Goal: Information Seeking & Learning: Learn about a topic

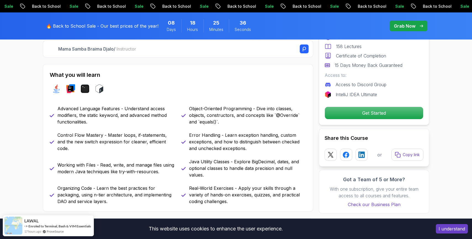
scroll to position [214, 0]
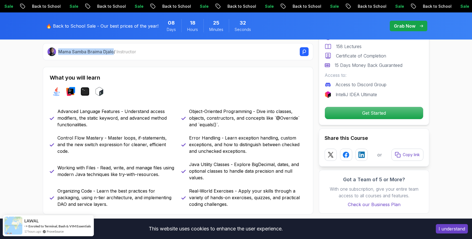
drag, startPoint x: 114, startPoint y: 53, endPoint x: 57, endPoint y: 53, distance: 56.9
click at [57, 53] on div "Mama Samba Braima Djalo / Instructor" at bounding box center [177, 51] width 261 height 9
copy p "Mama Samba Braima Djalo"
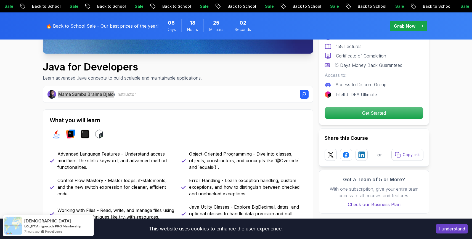
scroll to position [170, 0]
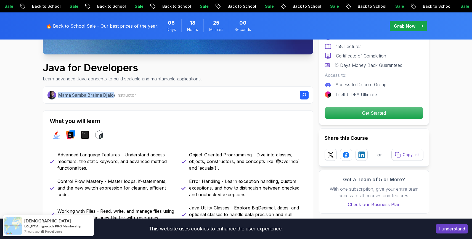
click at [87, 97] on p "Mama Samba Braima Djalo / Instructor" at bounding box center [97, 95] width 78 height 7
click at [51, 97] on img at bounding box center [51, 95] width 9 height 9
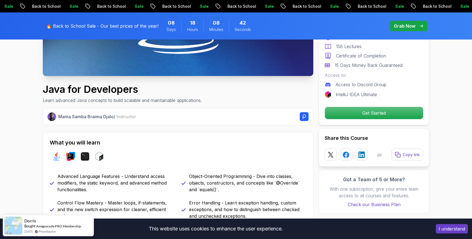
scroll to position [142, 0]
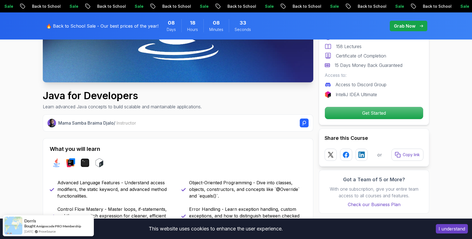
click at [230, 76] on img at bounding box center [178, 6] width 270 height 152
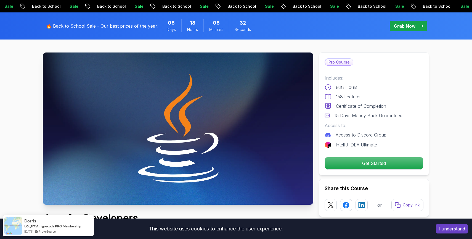
scroll to position [0, 0]
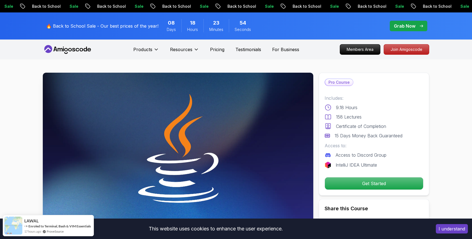
scroll to position [2324, 0]
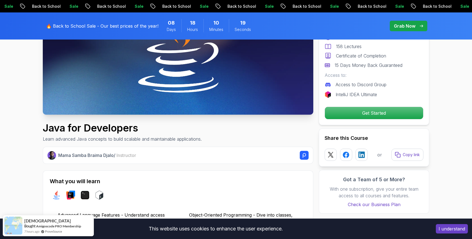
scroll to position [111, 0]
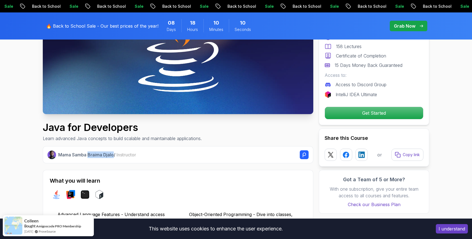
drag, startPoint x: 89, startPoint y: 155, endPoint x: 114, endPoint y: 155, distance: 25.7
click at [114, 155] on p "Mama Samba Braima Djalo / Instructor" at bounding box center [97, 154] width 78 height 7
click at [195, 135] on div "Java for Developers Learn advanced Java concepts to build scalable and maintain…" at bounding box center [122, 132] width 159 height 20
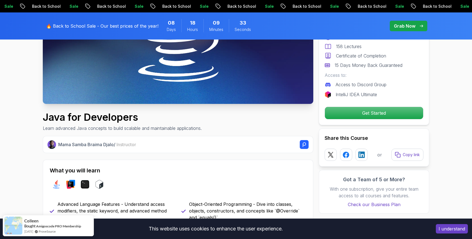
scroll to position [121, 0]
